Goal: Book appointment/travel/reservation

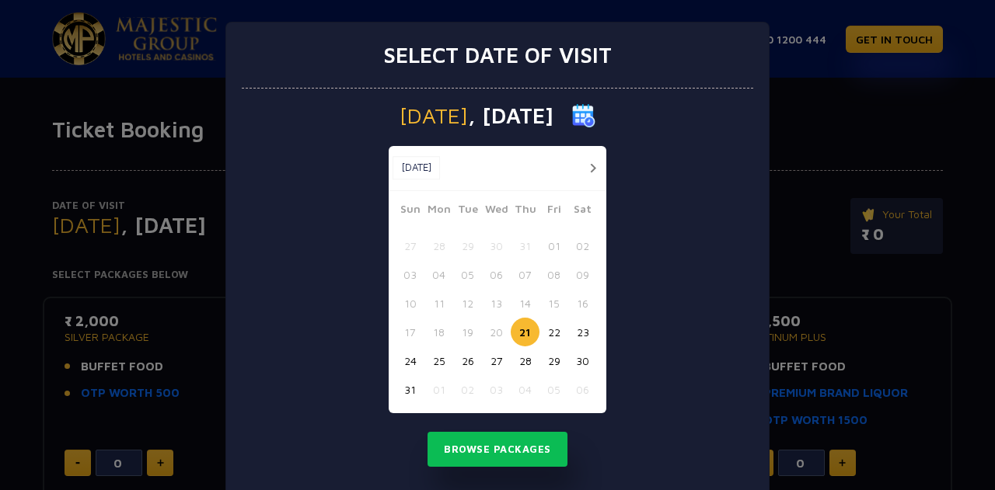
click at [595, 120] on img at bounding box center [583, 115] width 23 height 23
click at [595, 112] on img at bounding box center [583, 115] width 23 height 23
click at [583, 165] on button "button" at bounding box center [592, 168] width 19 height 19
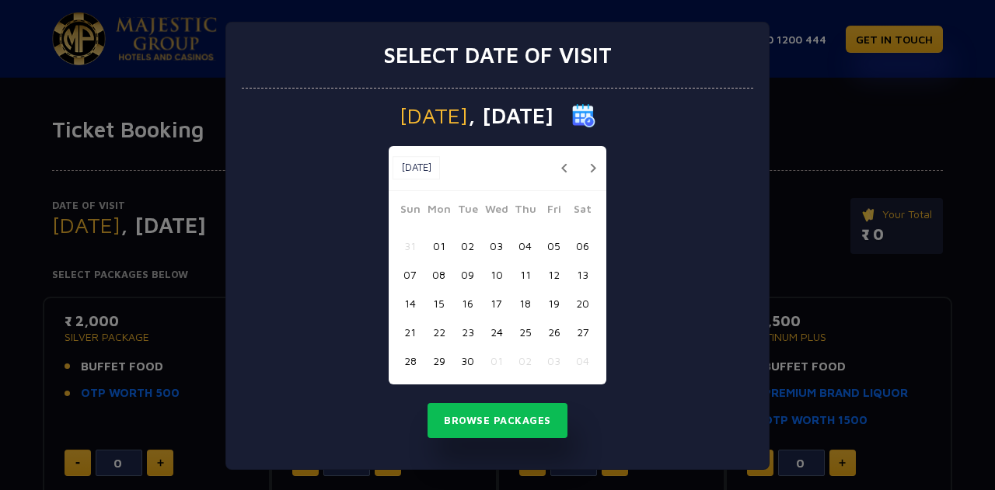
click at [409, 303] on button "14" at bounding box center [410, 303] width 29 height 29
click at [454, 414] on button "Browse Packages" at bounding box center [497, 421] width 140 height 36
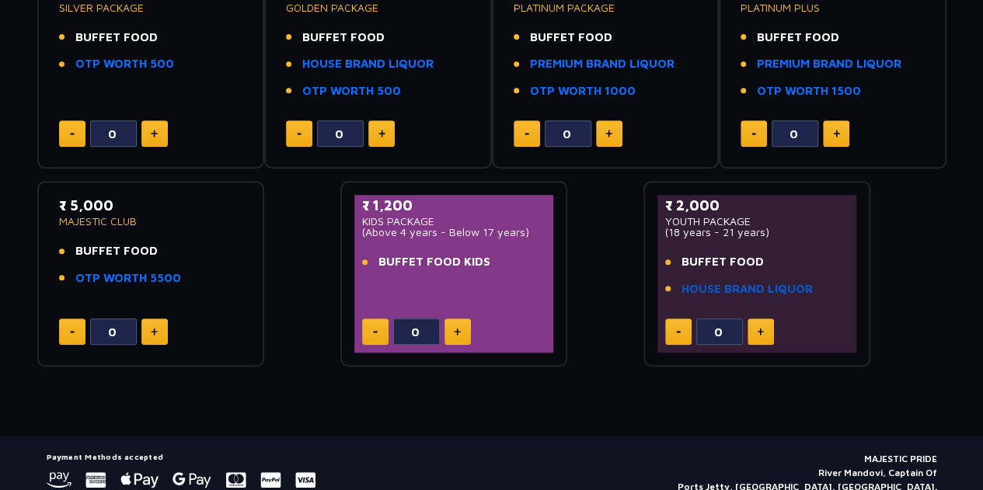
scroll to position [359, 0]
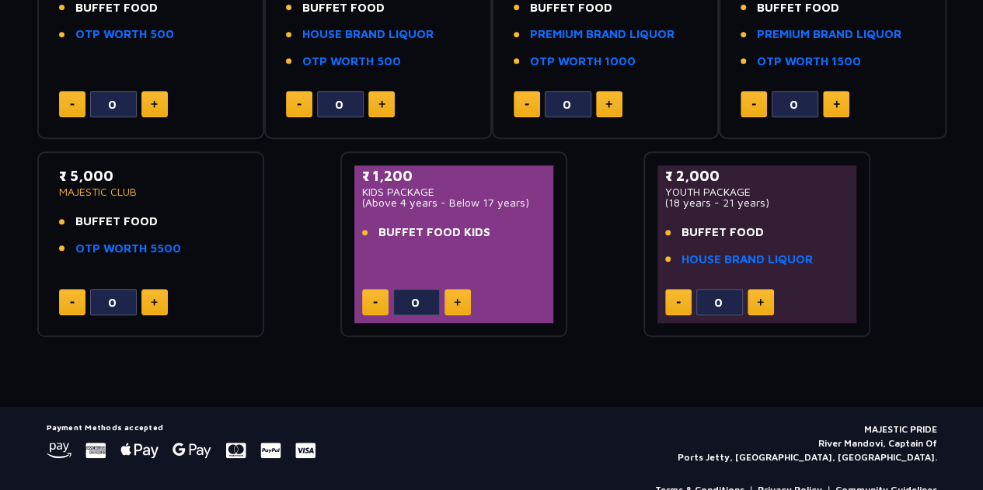
click at [763, 293] on button at bounding box center [761, 302] width 26 height 26
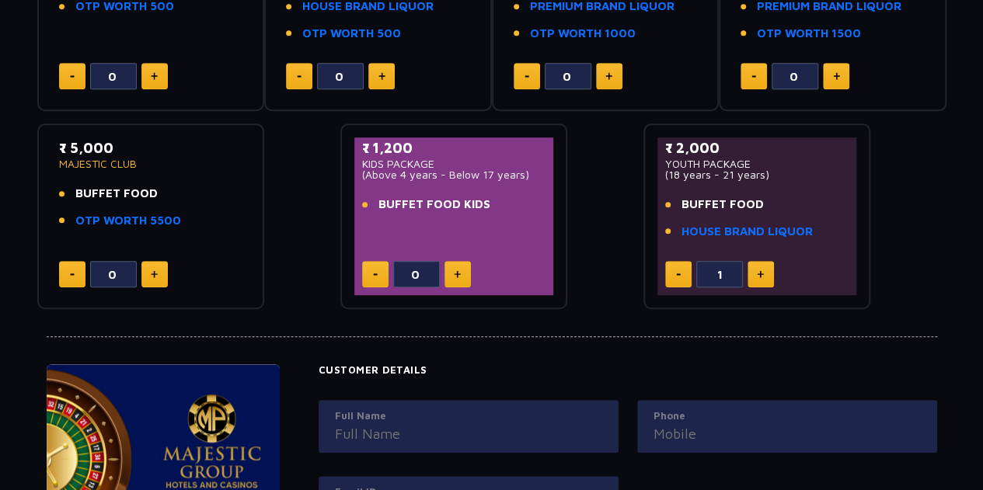
scroll to position [390, 0]
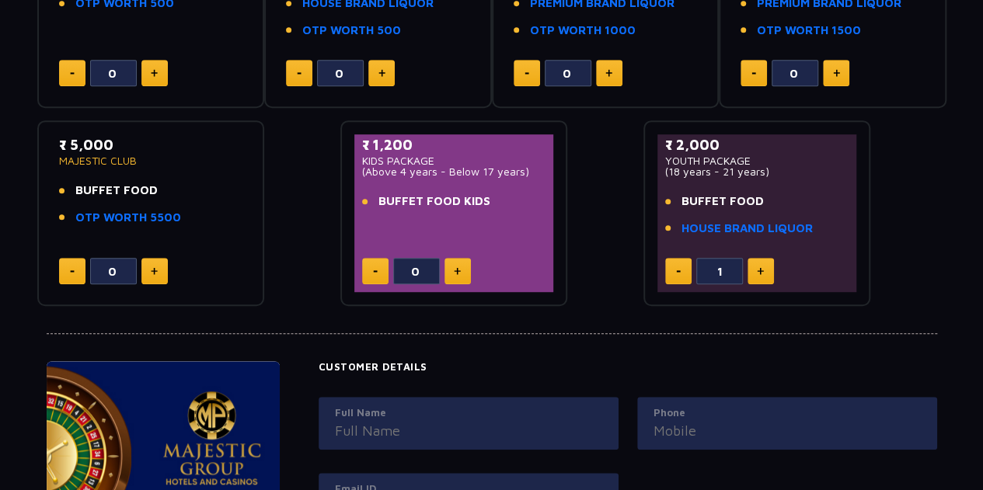
click at [670, 264] on button at bounding box center [678, 271] width 26 height 26
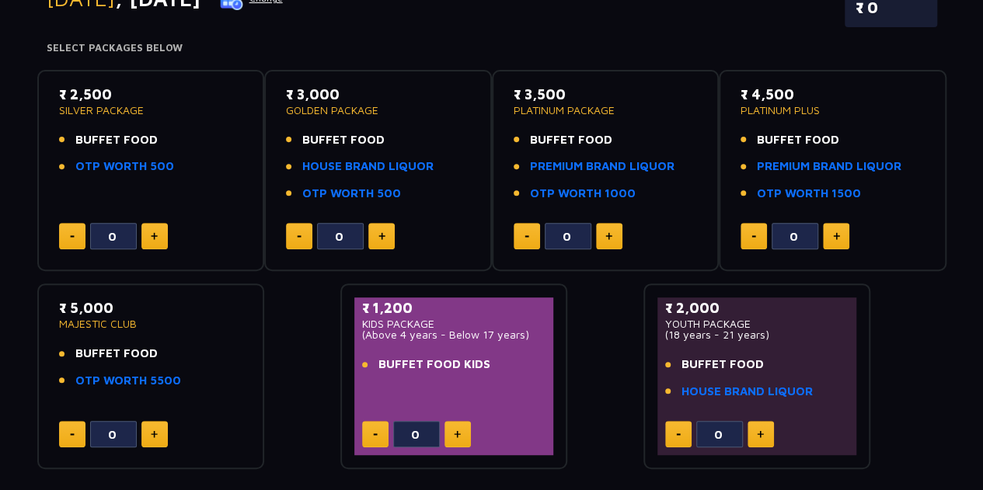
scroll to position [228, 0]
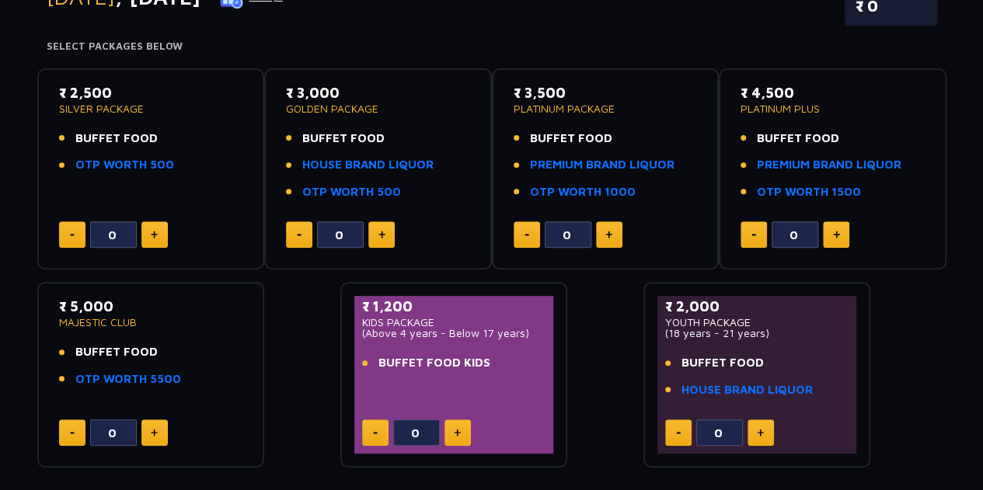
click at [760, 431] on img at bounding box center [760, 433] width 7 height 8
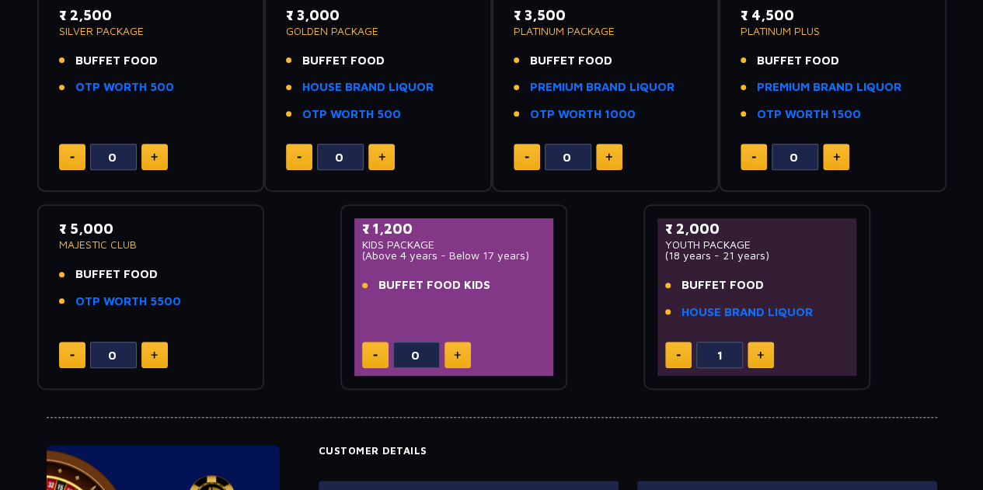
scroll to position [308, 0]
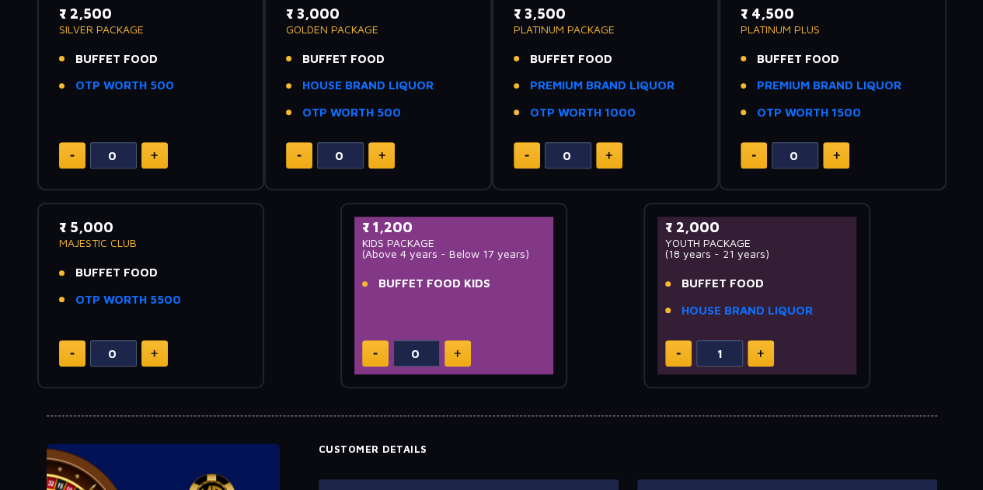
drag, startPoint x: 668, startPoint y: 249, endPoint x: 764, endPoint y: 256, distance: 95.8
click at [764, 256] on p "(18 years - 21 years)" at bounding box center [757, 254] width 184 height 11
drag, startPoint x: 684, startPoint y: 282, endPoint x: 772, endPoint y: 285, distance: 88.6
click at [772, 285] on li "BUFFET FOOD" at bounding box center [757, 284] width 184 height 18
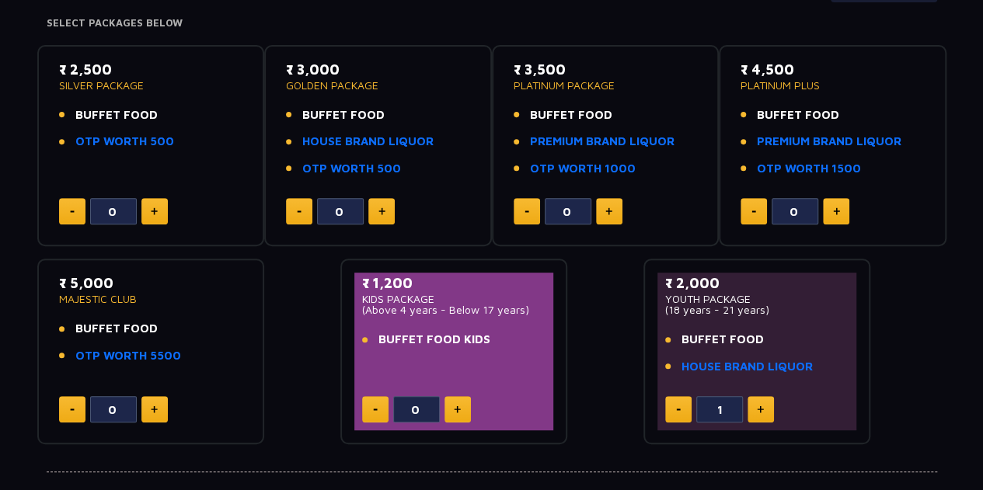
scroll to position [253, 0]
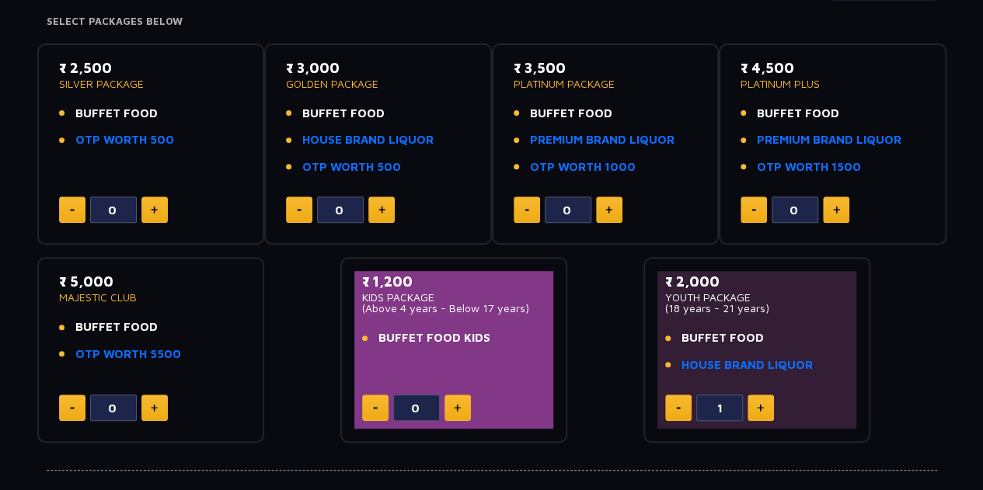
click at [670, 406] on button at bounding box center [678, 408] width 26 height 26
type input "0"
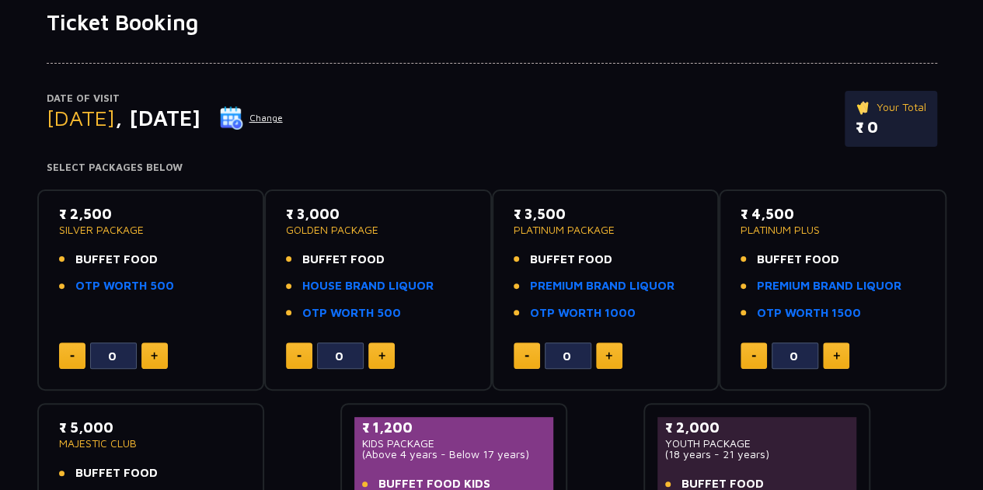
scroll to position [103, 0]
